Goal: Navigation & Orientation: Find specific page/section

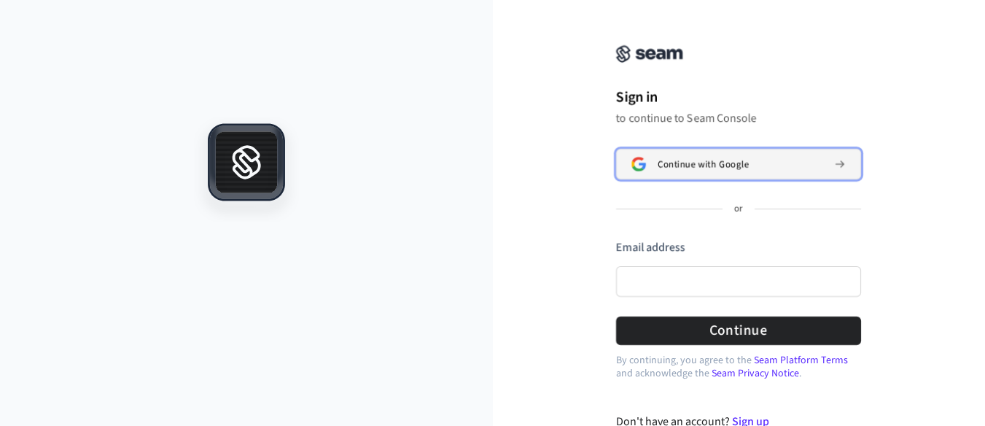
click at [689, 155] on button "Continue with Google" at bounding box center [738, 164] width 245 height 31
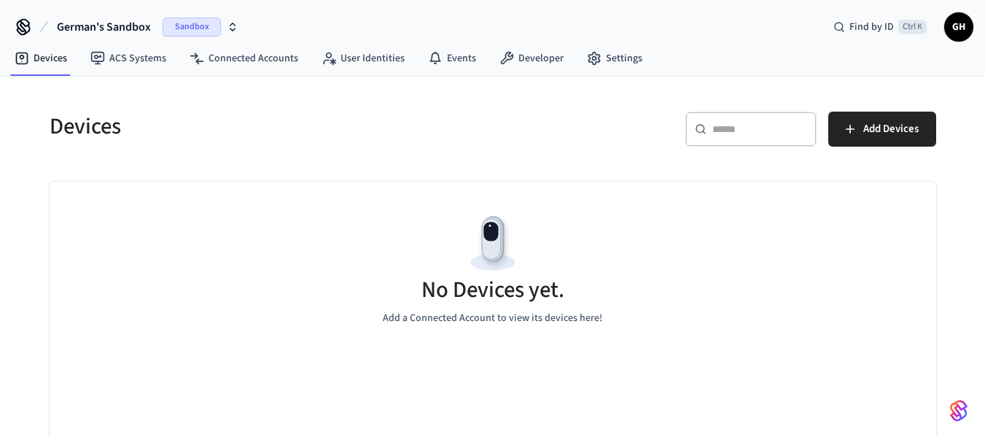
click at [117, 28] on span "German's Sandbox" at bounding box center [104, 27] width 94 height 18
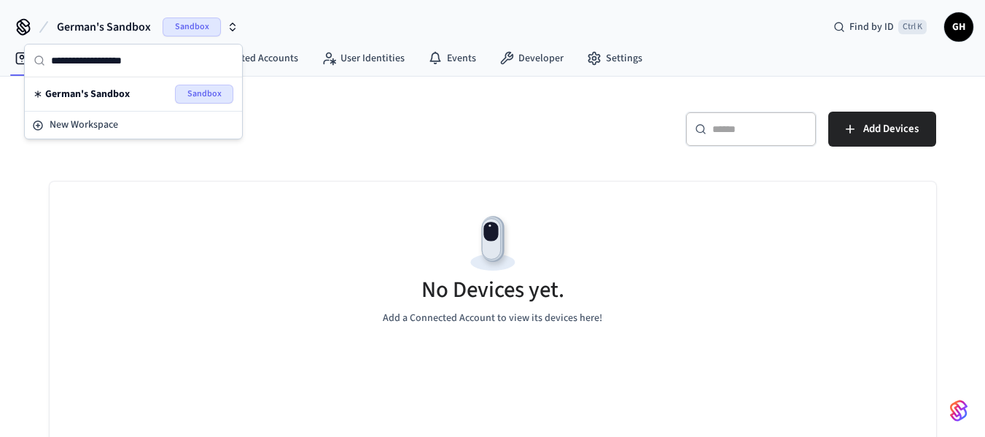
click at [702, 249] on div "No Devices yet. Add a Connected Account to view its devices here!" at bounding box center [493, 269] width 887 height 174
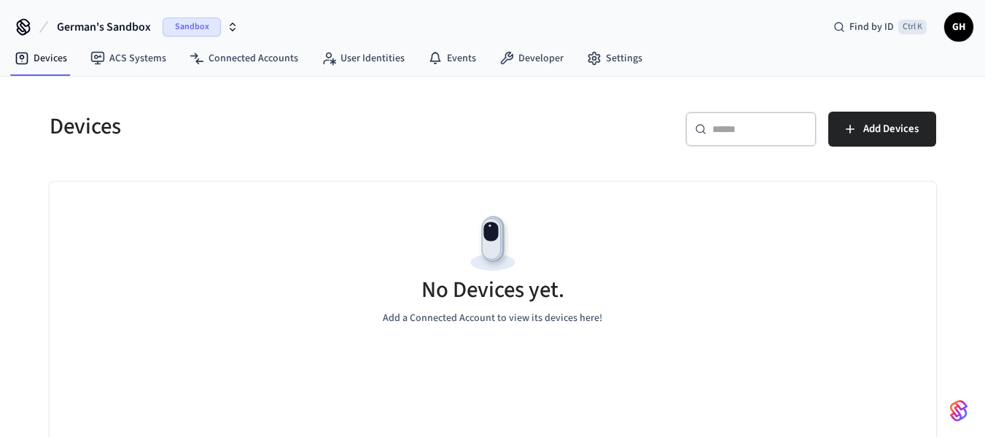
click at [144, 26] on span "German's Sandbox" at bounding box center [104, 27] width 94 height 18
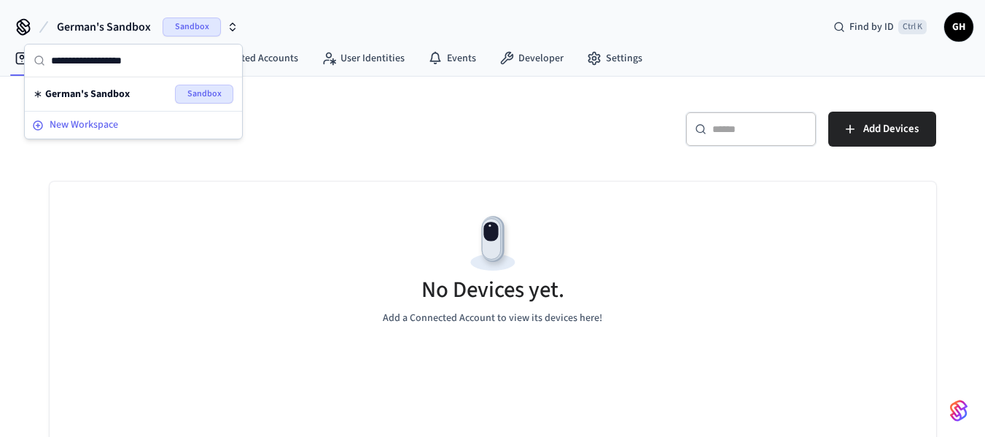
click at [93, 126] on span "New Workspace" at bounding box center [84, 124] width 69 height 15
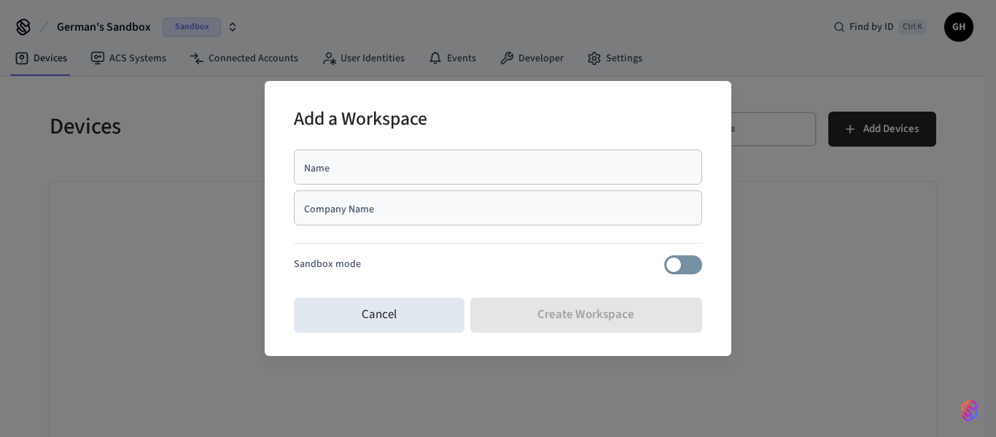
click at [408, 194] on div "Company Name" at bounding box center [498, 207] width 408 height 35
click at [328, 262] on p "Sandbox mode" at bounding box center [327, 264] width 67 height 15
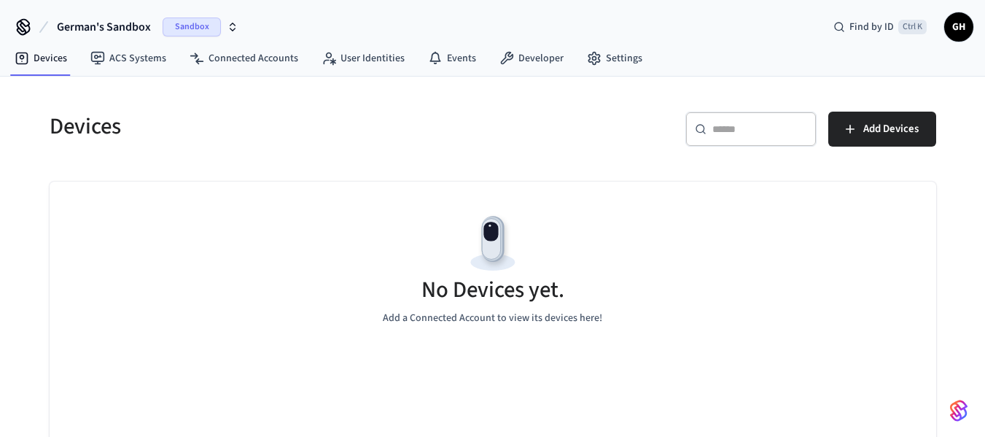
drag, startPoint x: 449, startPoint y: 217, endPoint x: 695, endPoint y: 213, distance: 245.8
click at [474, 214] on div "No Devices yet. Add a Connected Account to view its devices here!" at bounding box center [493, 269] width 887 height 174
click at [133, 56] on link "ACS Systems" at bounding box center [128, 58] width 99 height 26
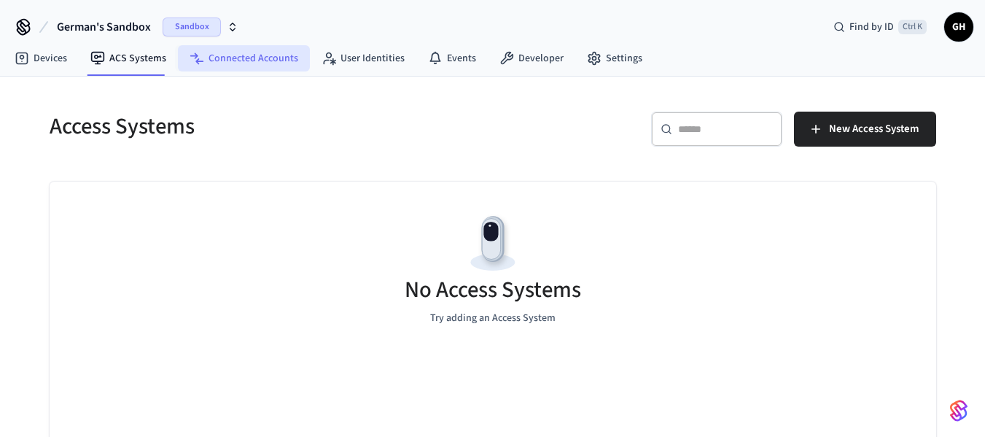
click at [233, 58] on link "Connected Accounts" at bounding box center [244, 58] width 132 height 26
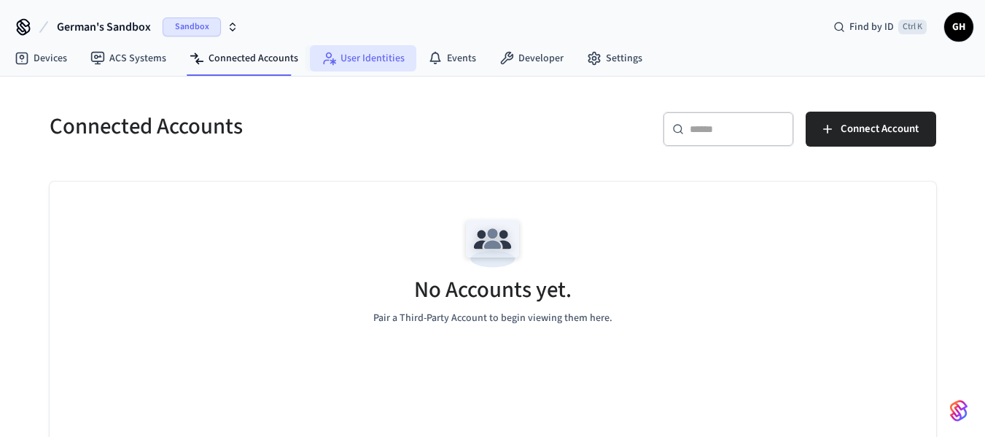
click at [377, 60] on link "User Identities" at bounding box center [363, 58] width 106 height 26
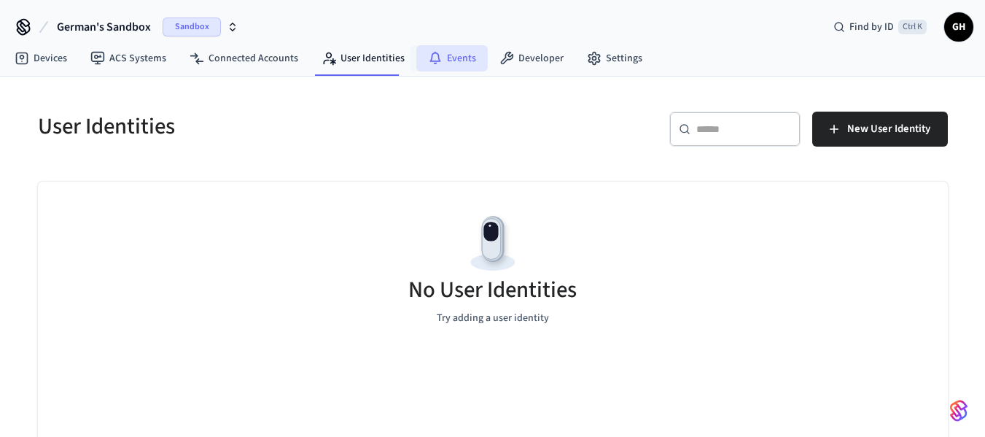
click at [435, 47] on link "Events" at bounding box center [451, 58] width 71 height 26
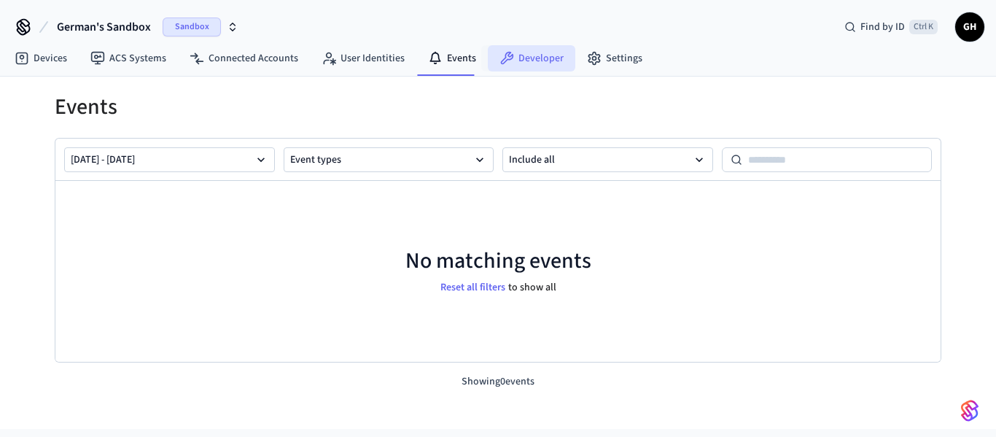
click at [518, 55] on link "Developer" at bounding box center [532, 58] width 88 height 26
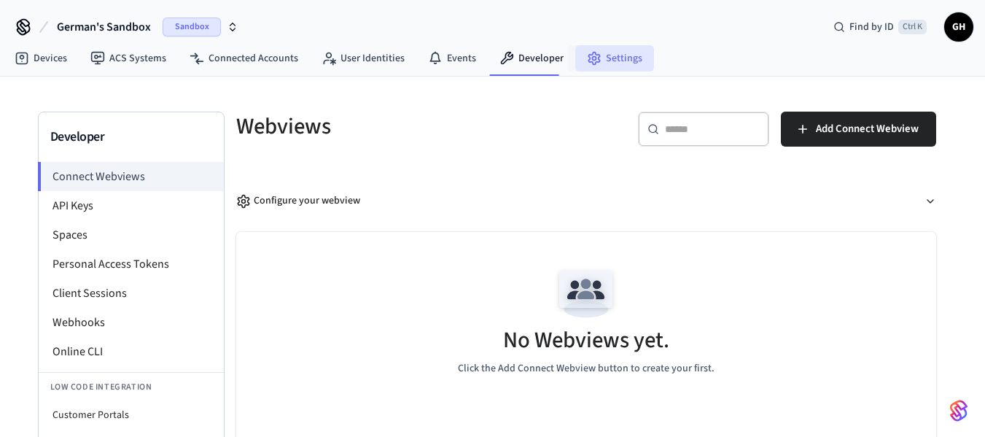
click at [615, 60] on link "Settings" at bounding box center [614, 58] width 79 height 26
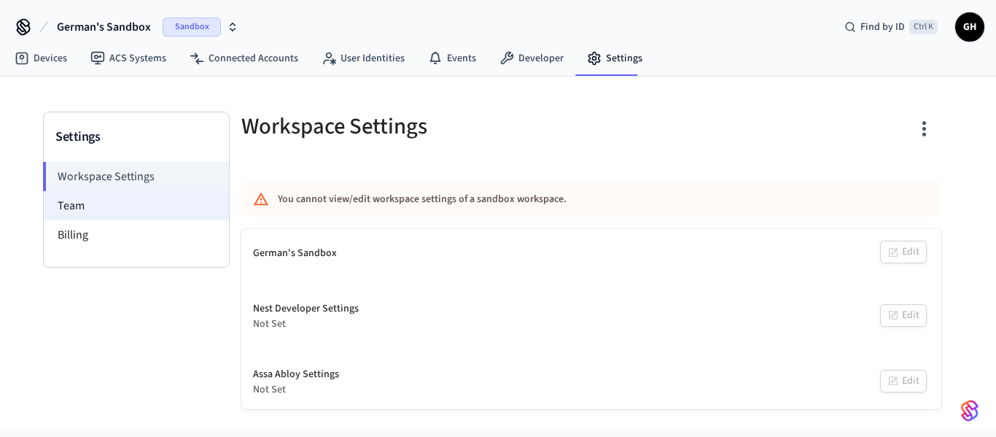
click at [69, 203] on li "Team" at bounding box center [136, 205] width 185 height 29
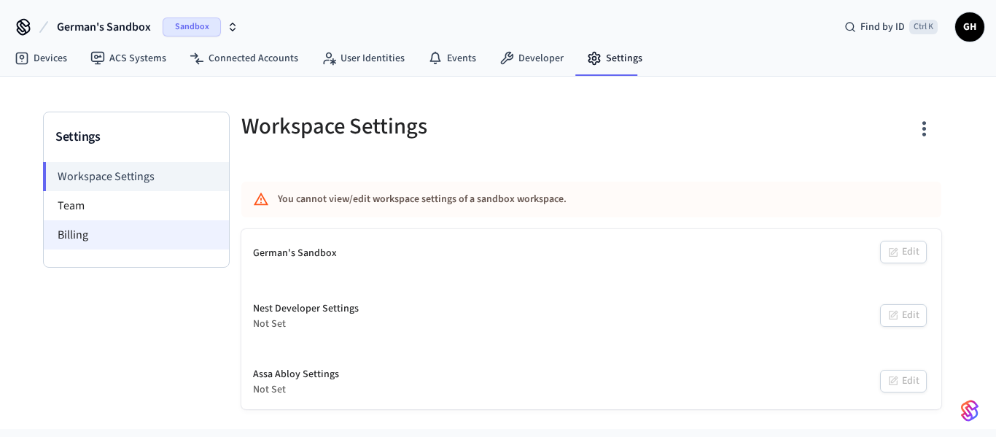
click at [80, 245] on li "Billing" at bounding box center [136, 234] width 185 height 29
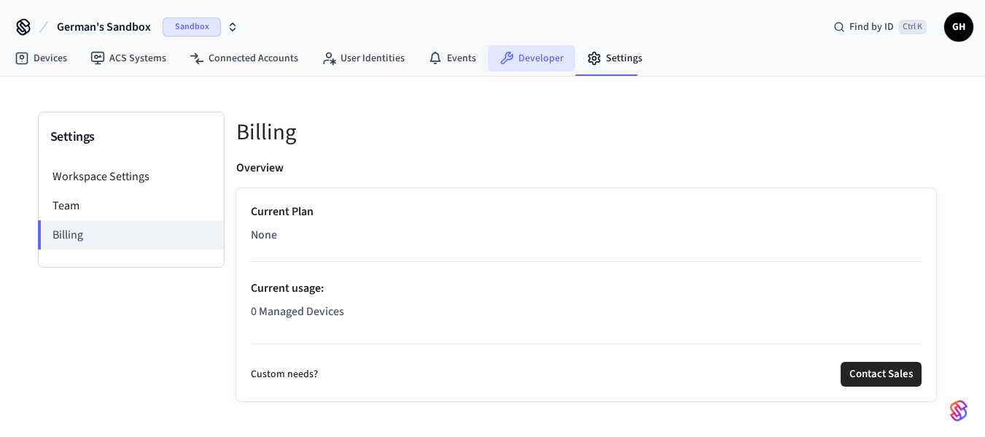
click at [535, 57] on link "Developer" at bounding box center [532, 58] width 88 height 26
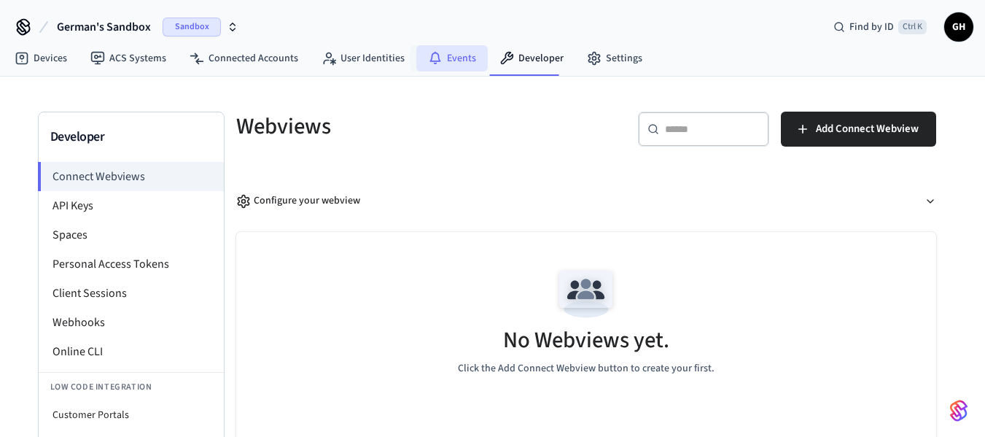
click at [451, 57] on link "Events" at bounding box center [451, 58] width 71 height 26
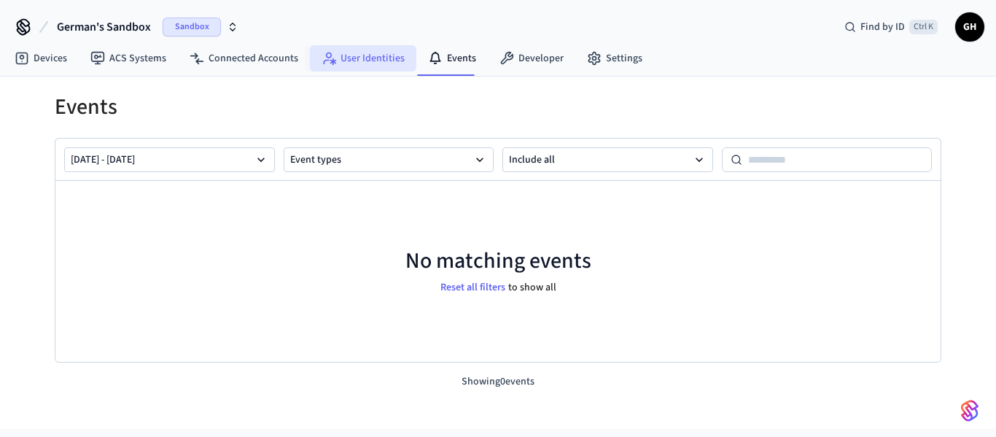
click at [346, 52] on link "User Identities" at bounding box center [363, 58] width 106 height 26
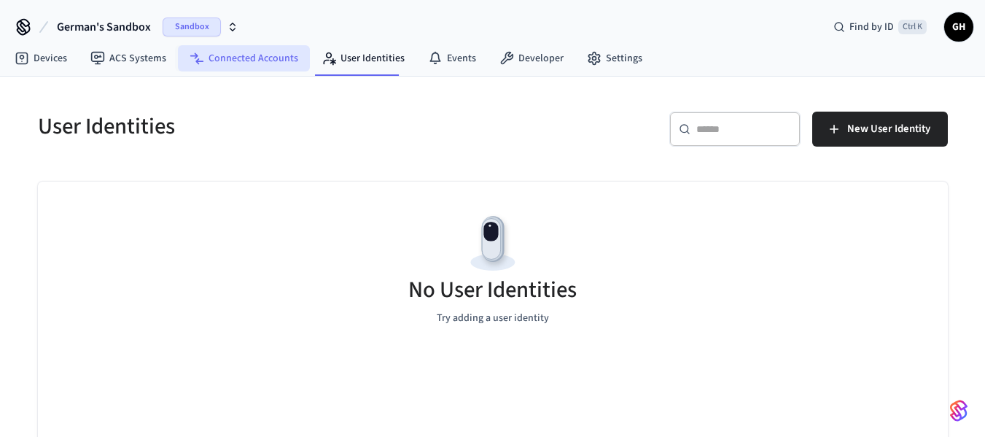
click at [207, 53] on link "Connected Accounts" at bounding box center [244, 58] width 132 height 26
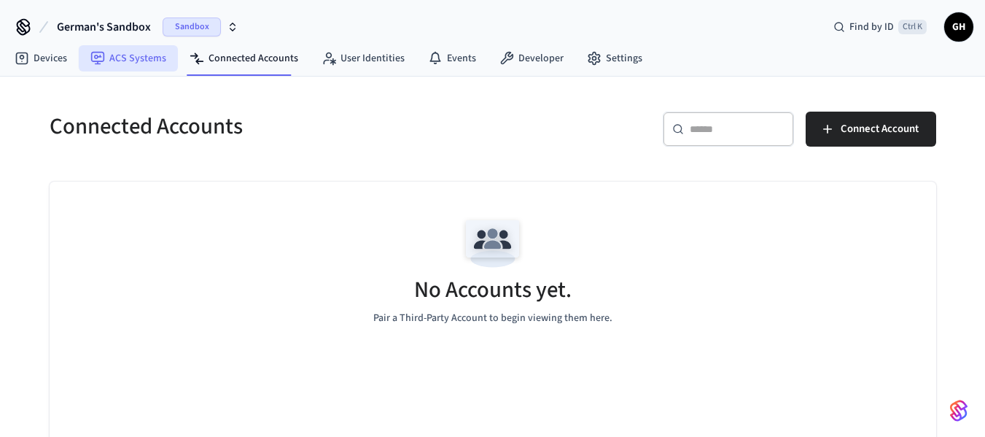
click at [128, 57] on link "ACS Systems" at bounding box center [128, 58] width 99 height 26
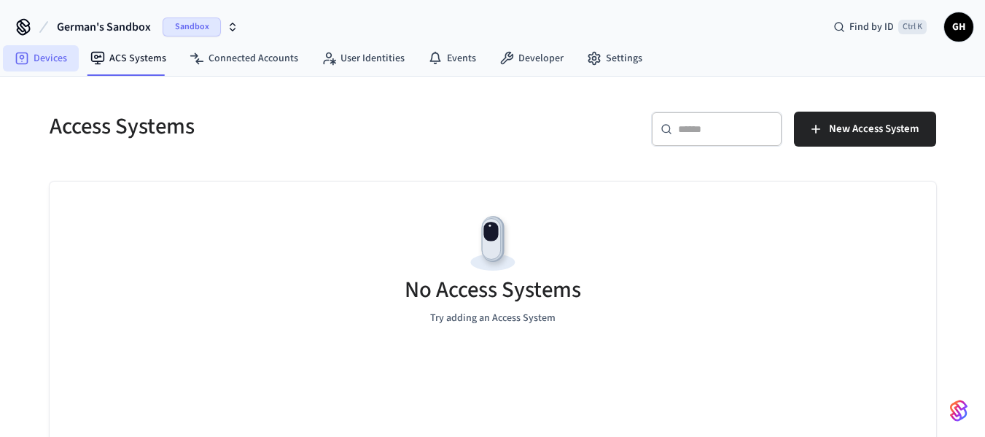
click at [49, 60] on link "Devices" at bounding box center [41, 58] width 76 height 26
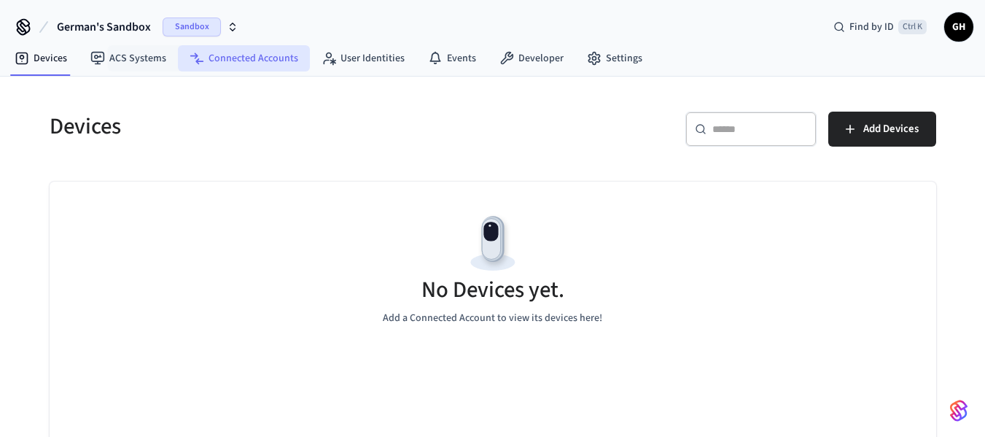
click at [182, 71] on link "Connected Accounts" at bounding box center [244, 58] width 132 height 26
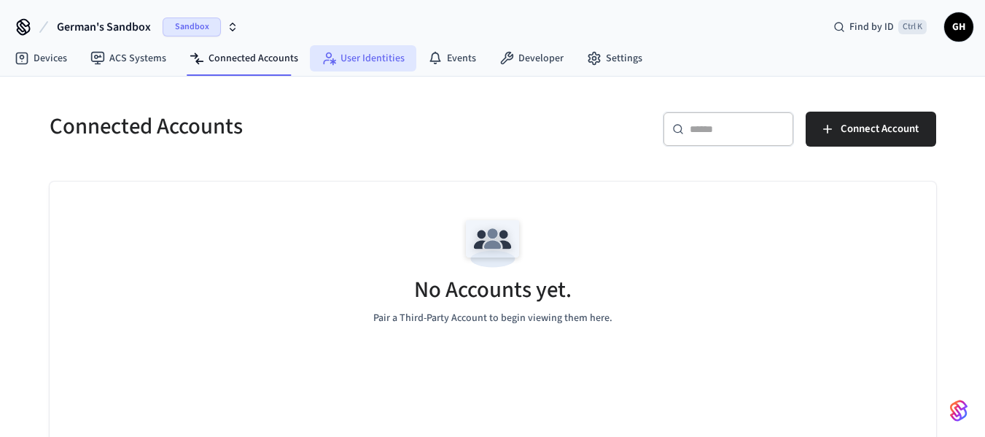
click at [340, 70] on link "User Identities" at bounding box center [363, 58] width 106 height 26
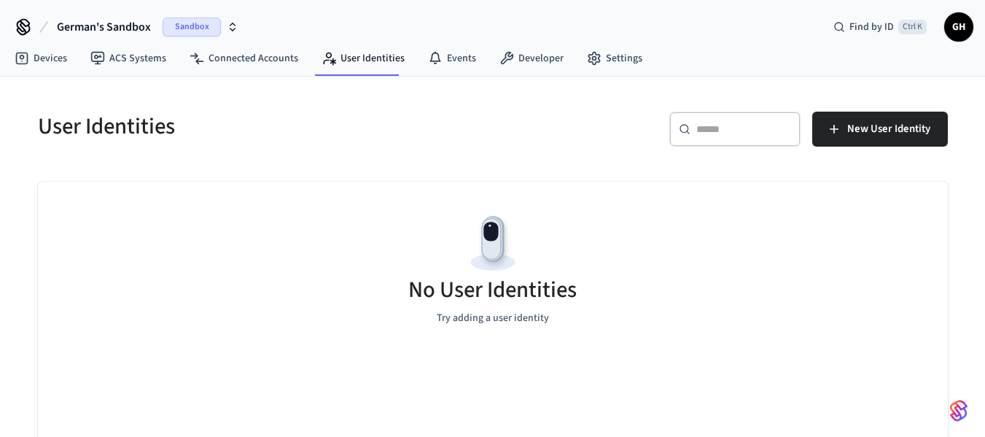
click at [99, 75] on nav "Devices ACS Systems Connected Accounts User Identities Events Developer Settings" at bounding box center [328, 59] width 651 height 34
click at [117, 59] on link "ACS Systems" at bounding box center [128, 58] width 99 height 26
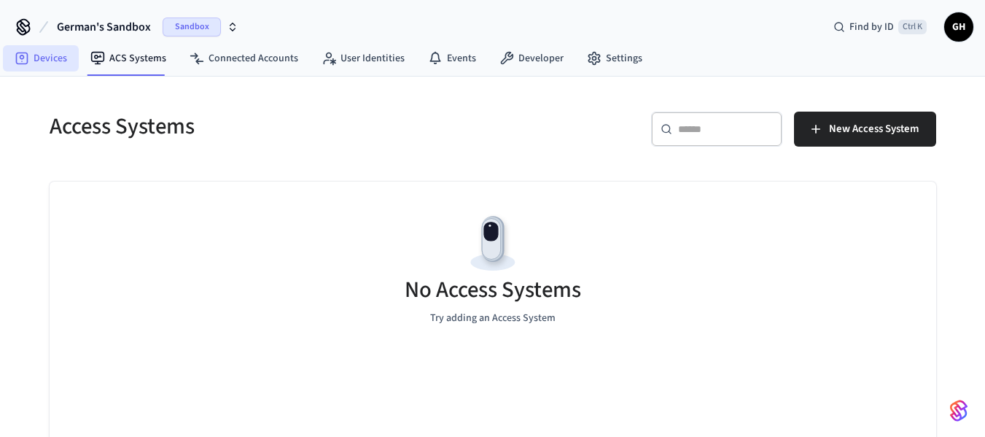
click at [39, 59] on link "Devices" at bounding box center [41, 58] width 76 height 26
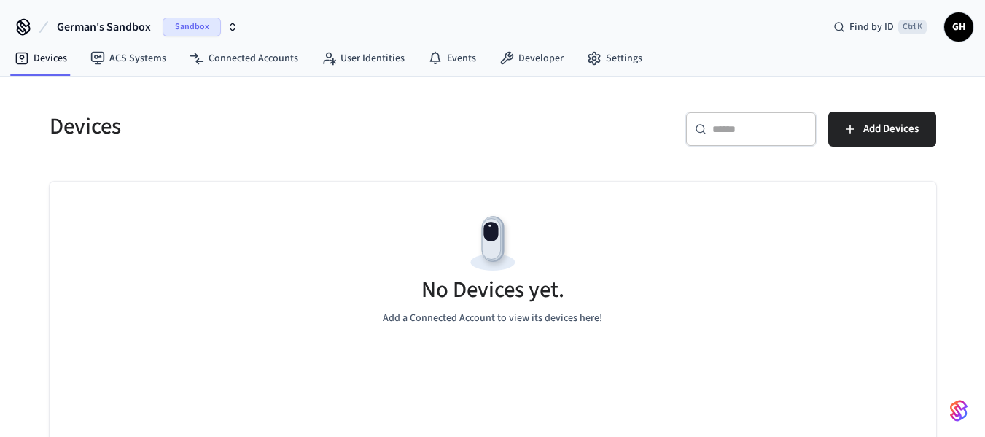
click at [613, 195] on div "No Devices yet. Add a Connected Account to view its devices here!" at bounding box center [493, 269] width 887 height 174
click at [868, 131] on span "Add Devices" at bounding box center [890, 129] width 55 height 19
click at [117, 58] on link "ACS Systems" at bounding box center [128, 58] width 99 height 26
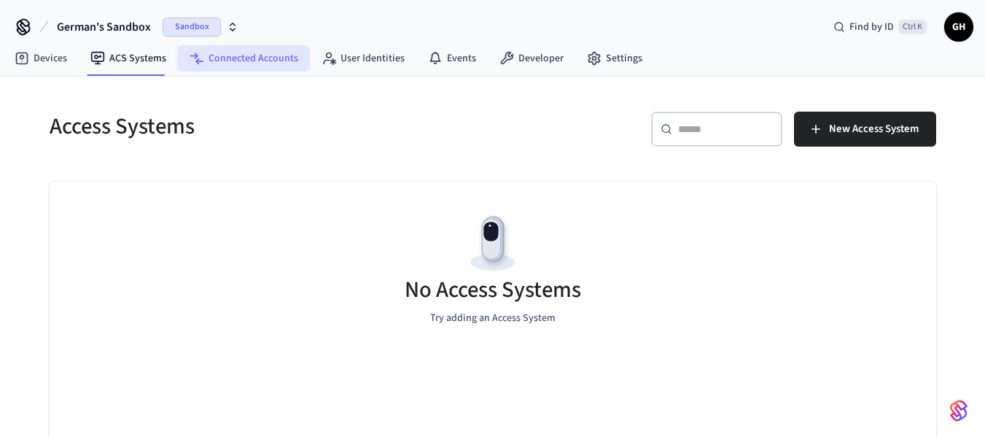
click at [256, 62] on link "Connected Accounts" at bounding box center [244, 58] width 132 height 26
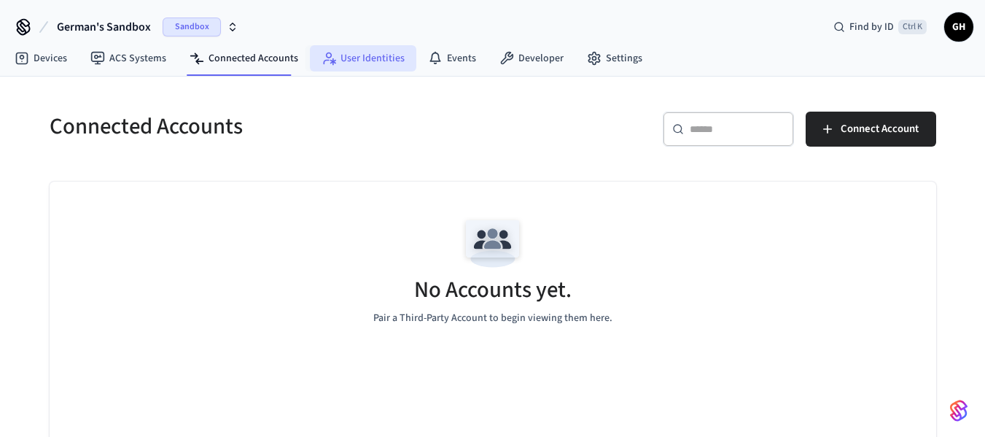
click at [371, 64] on link "User Identities" at bounding box center [363, 58] width 106 height 26
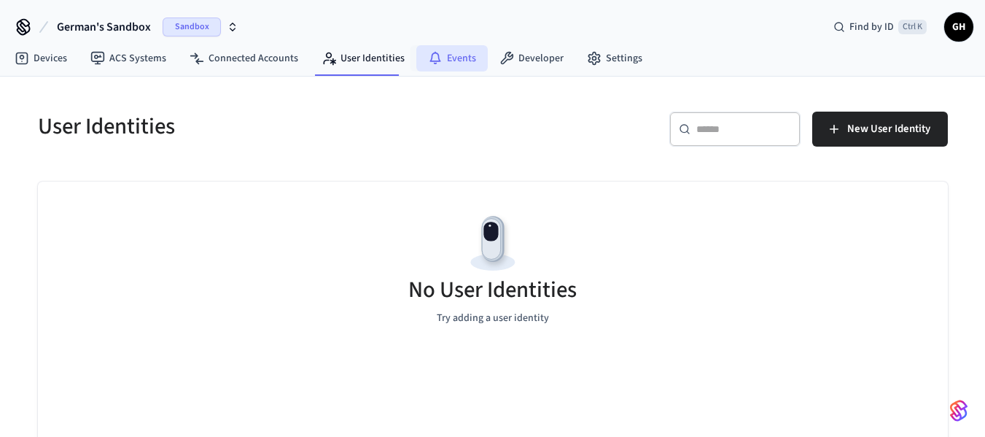
click at [446, 64] on link "Events" at bounding box center [451, 58] width 71 height 26
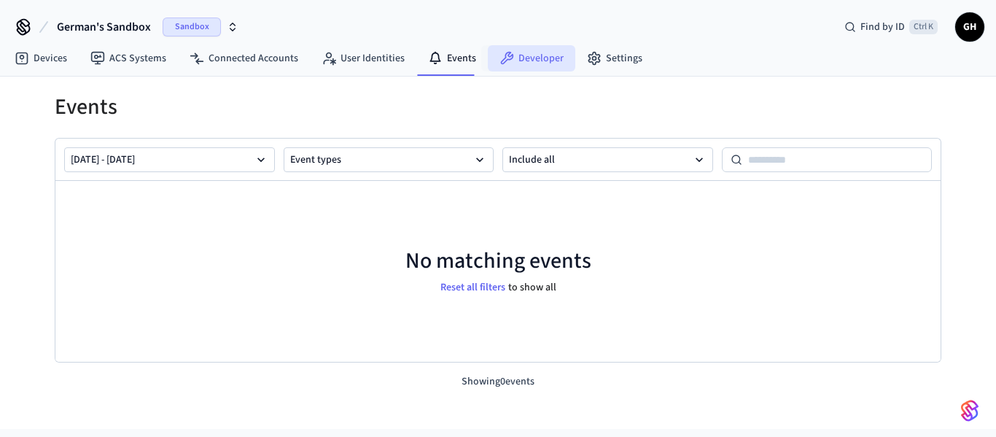
click at [547, 63] on link "Developer" at bounding box center [532, 58] width 88 height 26
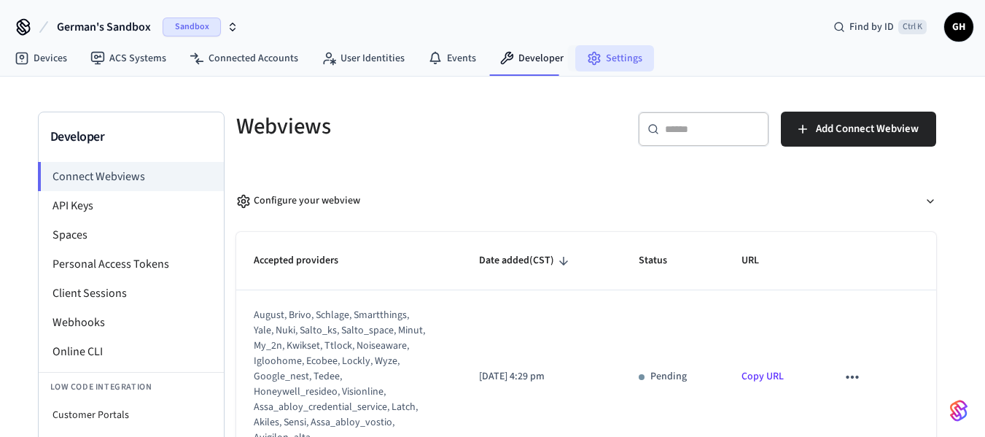
click at [629, 57] on link "Settings" at bounding box center [614, 58] width 79 height 26
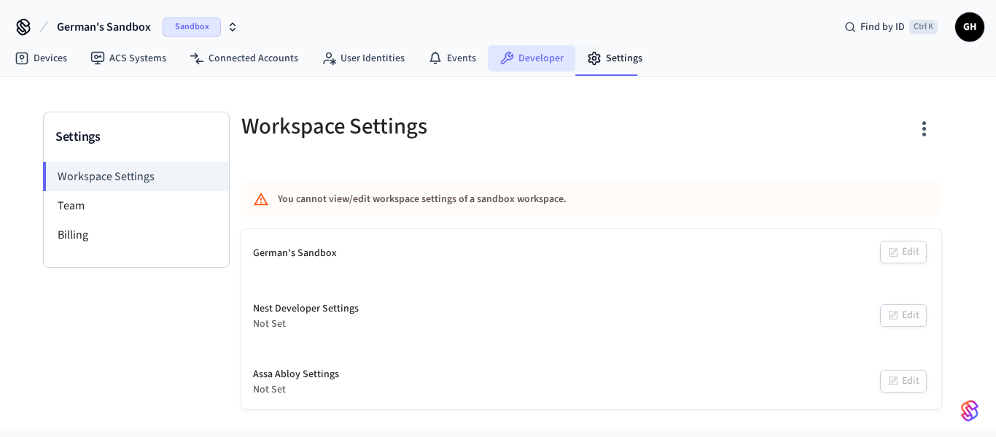
click at [529, 47] on link "Developer" at bounding box center [532, 58] width 88 height 26
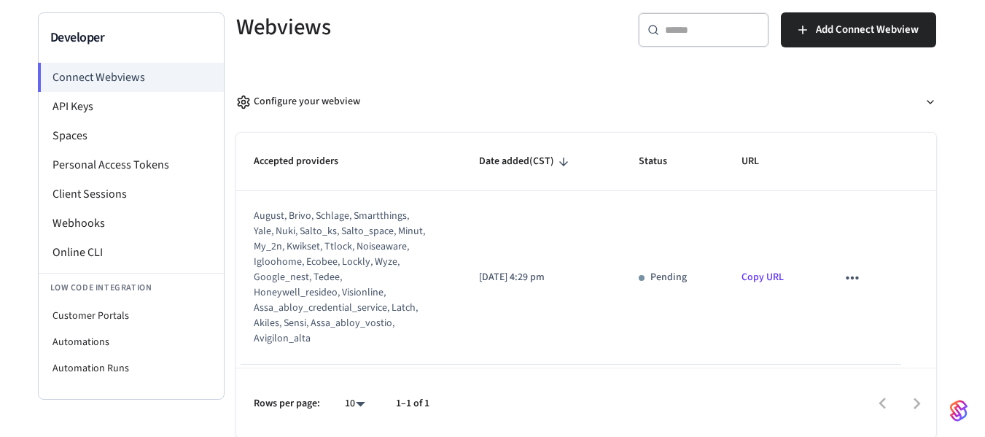
scroll to position [101, 0]
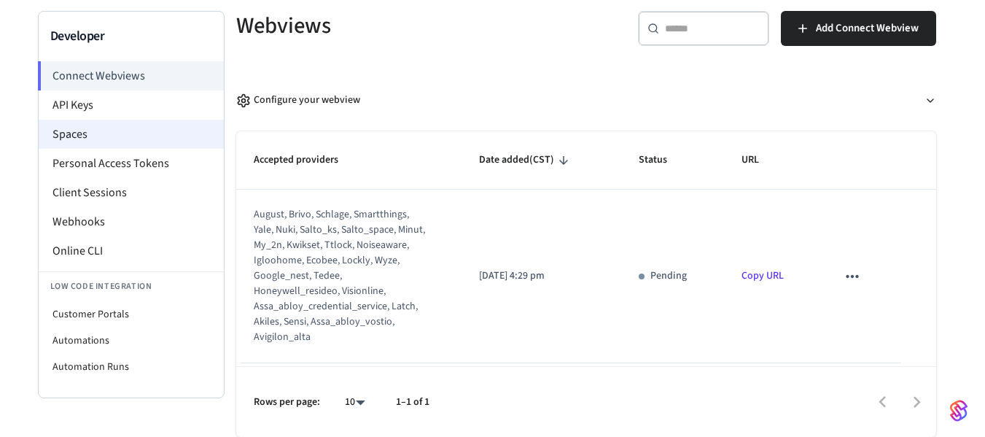
click at [66, 133] on li "Spaces" at bounding box center [131, 134] width 185 height 29
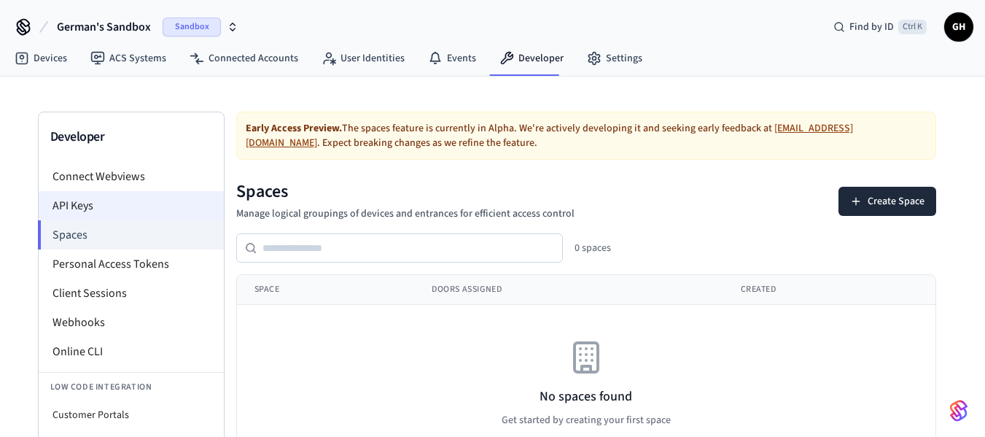
click at [82, 204] on li "API Keys" at bounding box center [131, 205] width 185 height 29
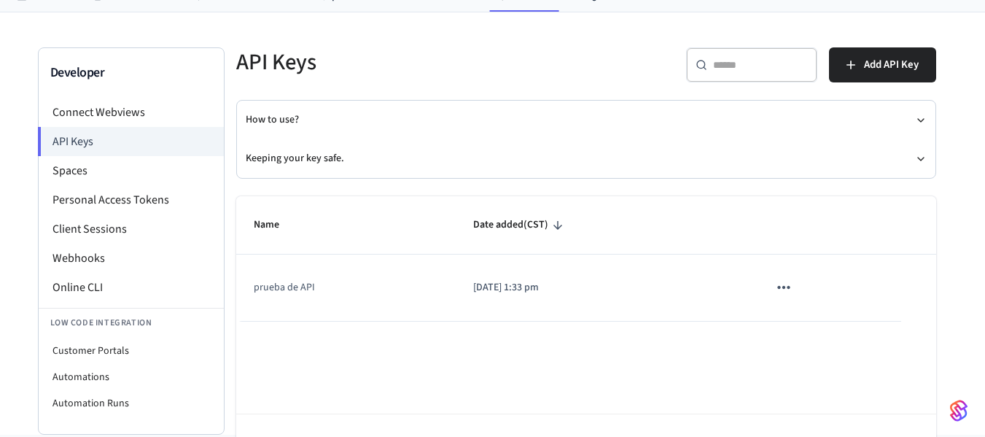
scroll to position [112, 0]
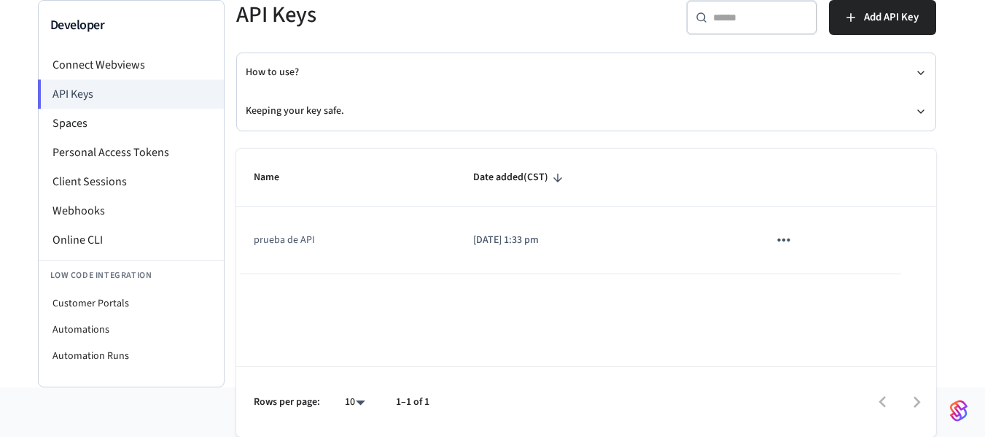
click at [261, 244] on td "prueba de API" at bounding box center [346, 240] width 220 height 66
click at [539, 241] on p "[DATE] 1:33 pm" at bounding box center [603, 240] width 260 height 15
click at [556, 241] on p "[DATE] 1:33 pm" at bounding box center [603, 240] width 260 height 15
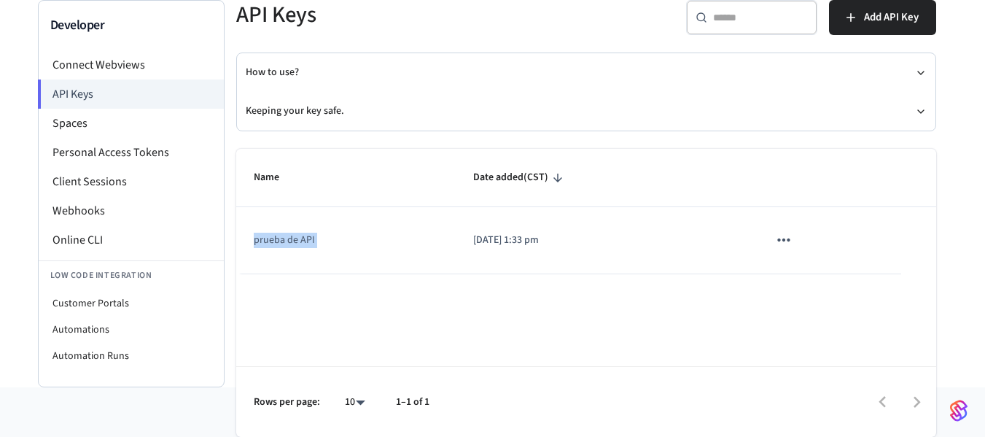
click at [600, 244] on p "[DATE] 1:33 pm" at bounding box center [603, 240] width 260 height 15
click at [75, 128] on li "Spaces" at bounding box center [131, 123] width 185 height 29
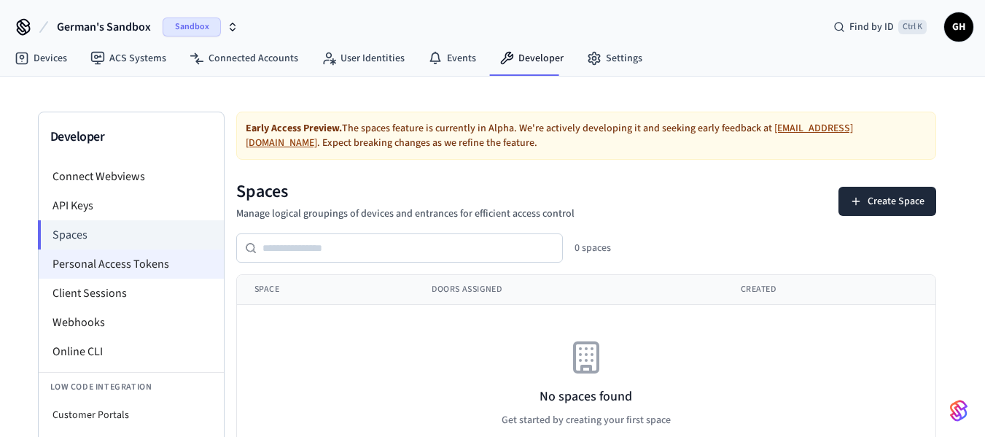
click at [123, 252] on li "Personal Access Tokens" at bounding box center [131, 263] width 185 height 29
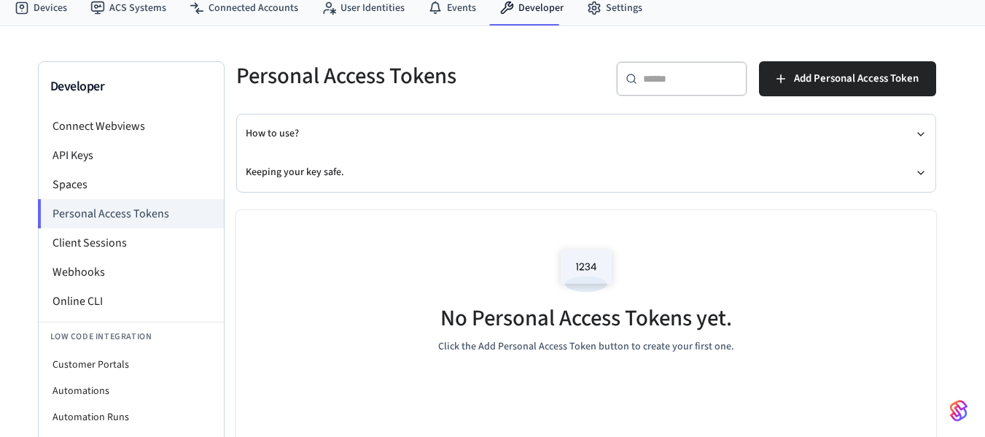
scroll to position [112, 0]
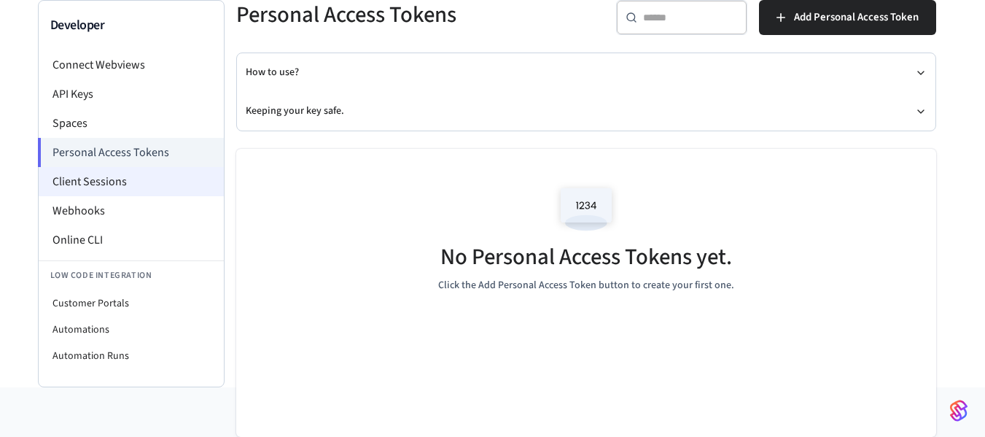
click at [73, 169] on li "Client Sessions" at bounding box center [131, 181] width 185 height 29
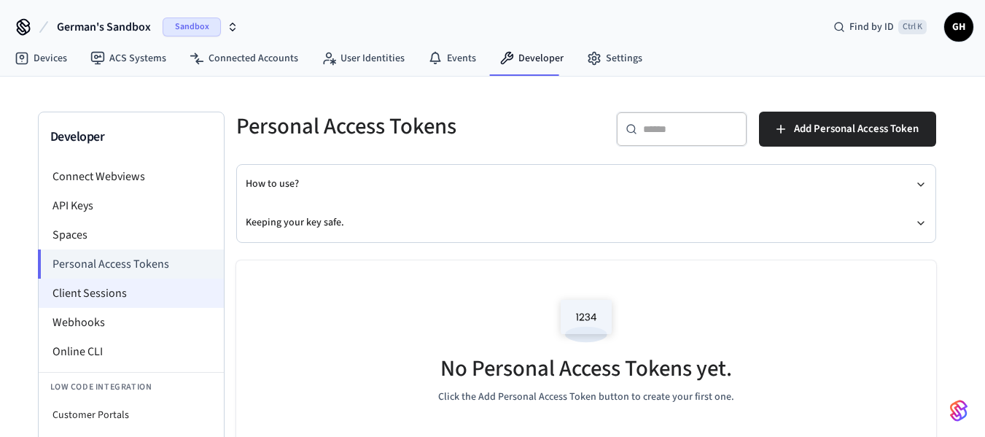
click at [63, 193] on ul "Connect Webviews API Keys Spaces Personal Access Tokens Client Sessions Webhook…" at bounding box center [131, 321] width 185 height 319
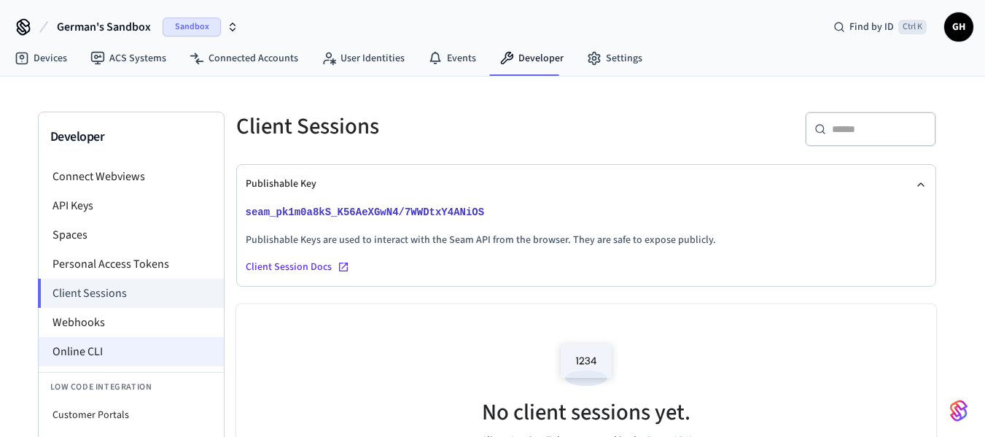
scroll to position [156, 0]
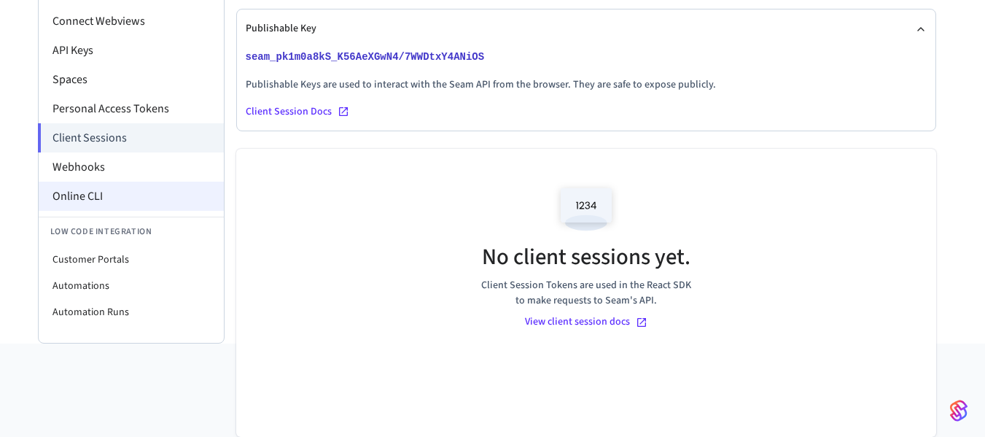
click at [96, 199] on li "Online CLI" at bounding box center [131, 196] width 185 height 29
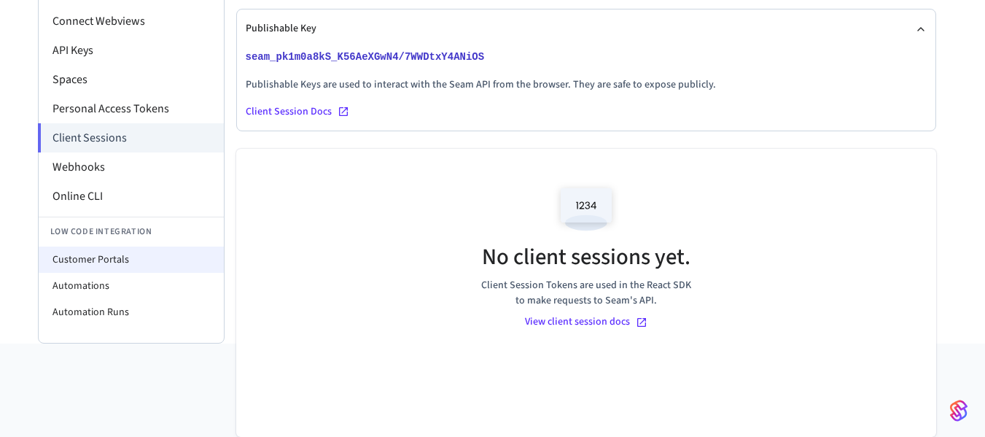
click at [113, 263] on li "Customer Portals" at bounding box center [131, 259] width 185 height 26
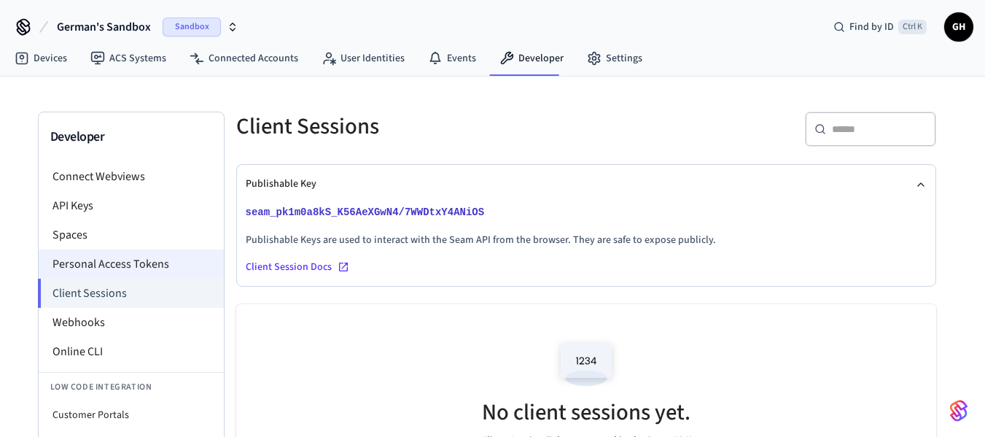
select select "**********"
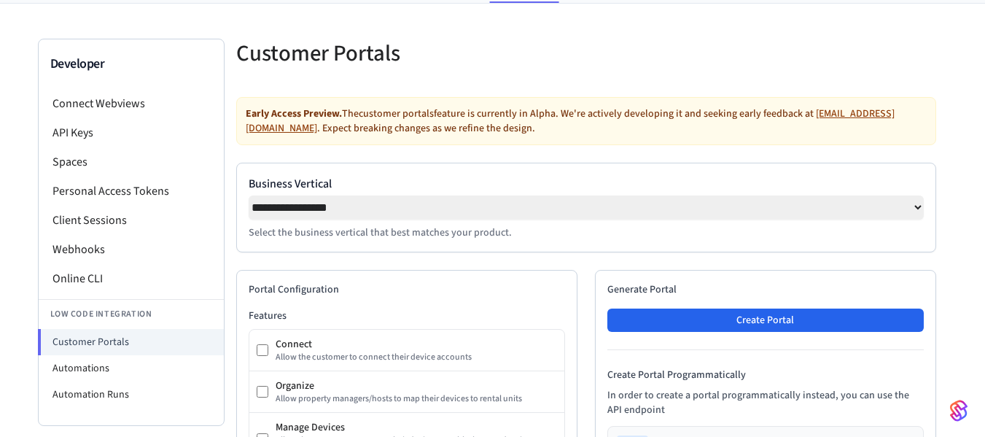
scroll to position [246, 0]
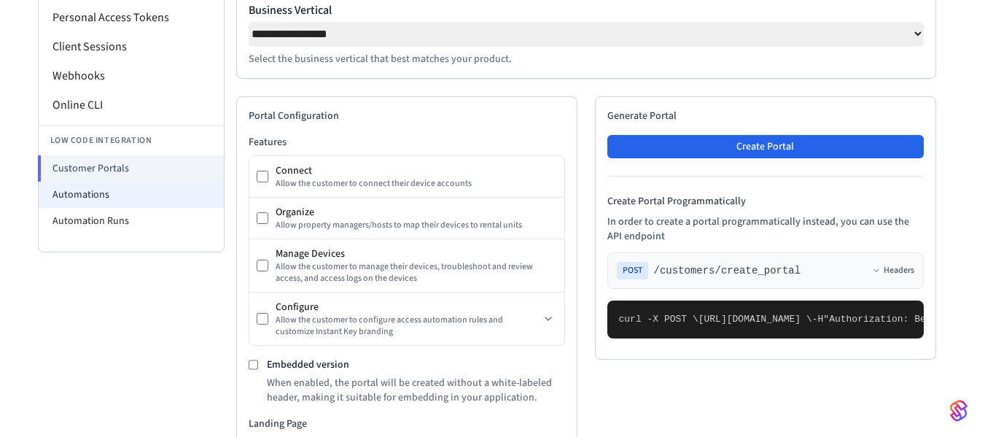
click at [85, 197] on li "Automations" at bounding box center [131, 195] width 185 height 26
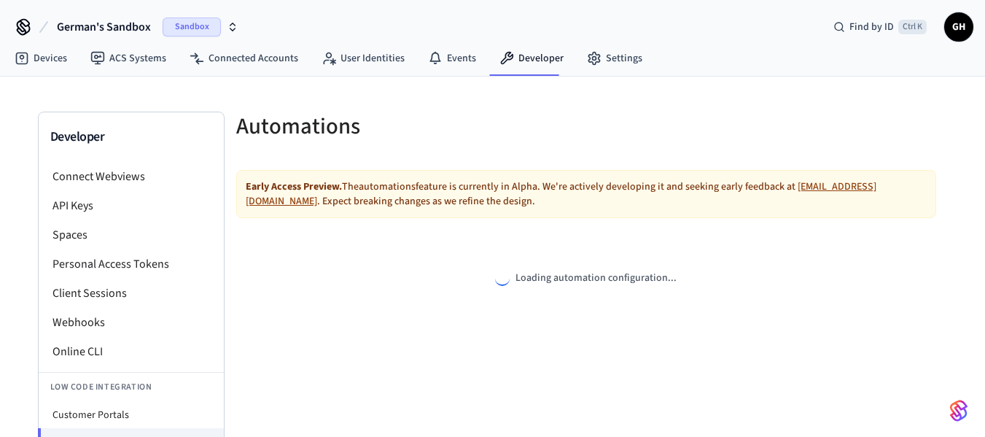
select select "**********"
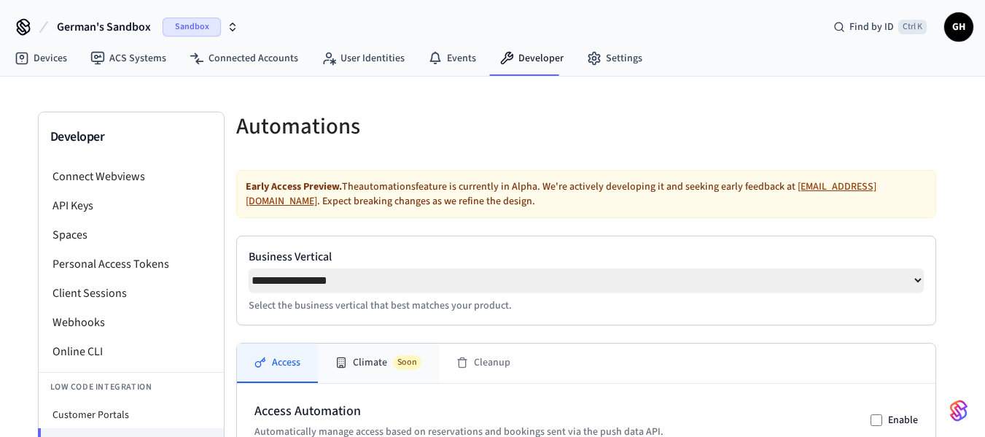
click at [354, 362] on button "Climate Soon" at bounding box center [378, 362] width 121 height 39
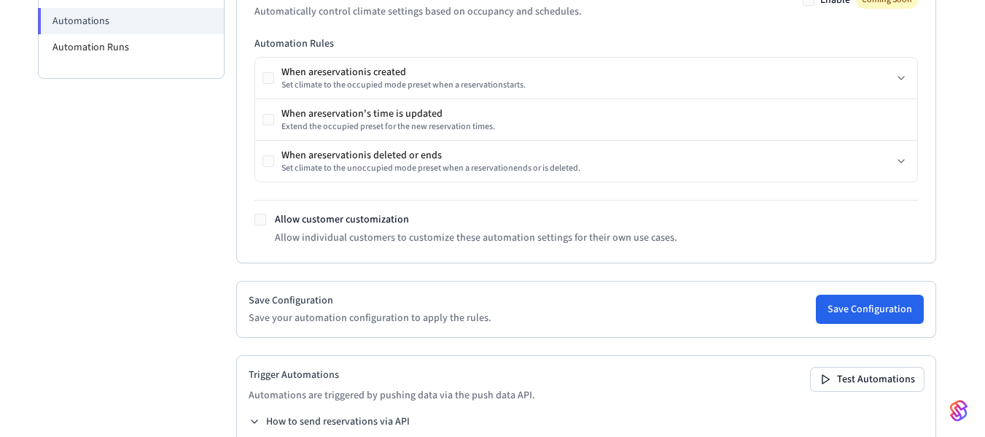
scroll to position [426, 0]
